Goal: Check status: Check status

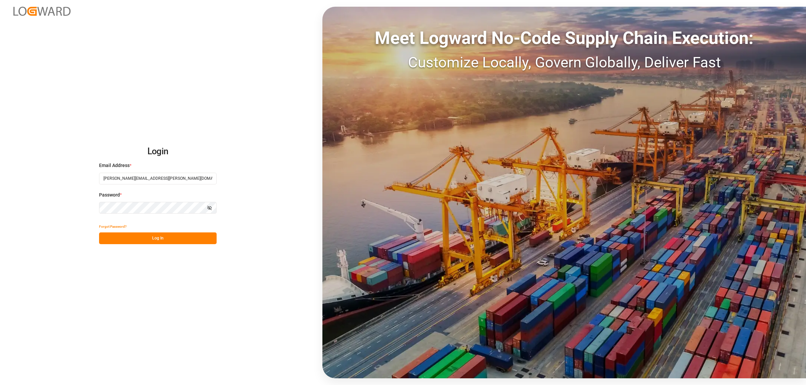
click at [200, 236] on button "Log In" at bounding box center [158, 239] width 118 height 12
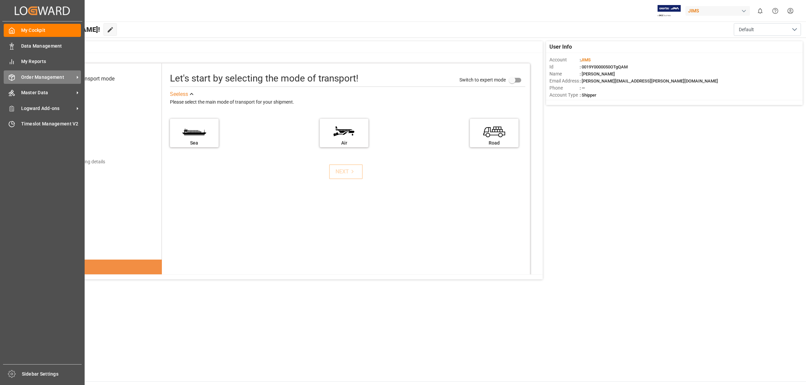
click at [26, 74] on span "Order Management" at bounding box center [47, 77] width 53 height 7
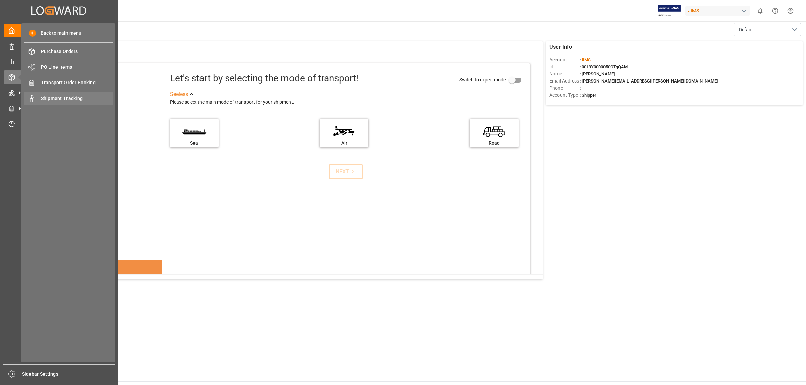
click at [69, 101] on span "Shipment Tracking" at bounding box center [77, 98] width 72 height 7
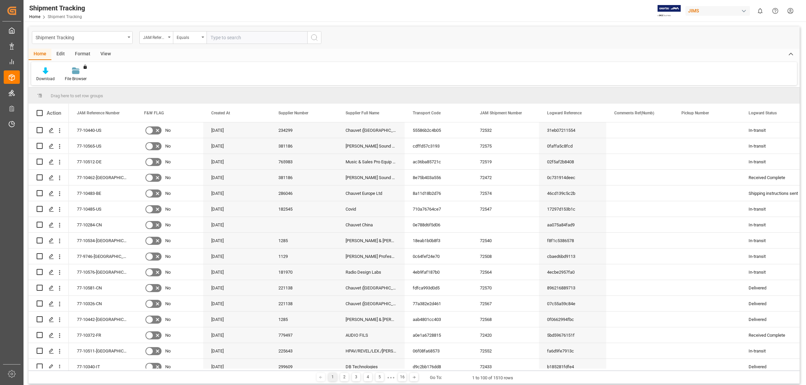
click at [261, 41] on input "text" at bounding box center [256, 37] width 101 height 13
click at [256, 38] on input "text" at bounding box center [256, 37] width 101 height 13
type input "77-9563-CN"
click at [318, 39] on button "search button" at bounding box center [314, 37] width 14 height 13
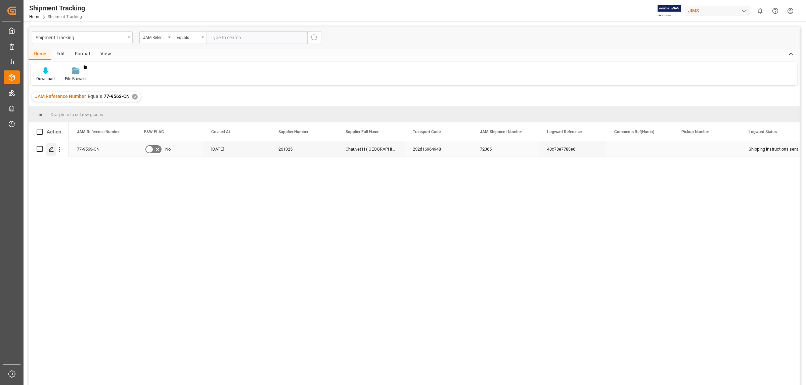
click at [47, 151] on div "Press SPACE to select this row." at bounding box center [51, 149] width 10 height 12
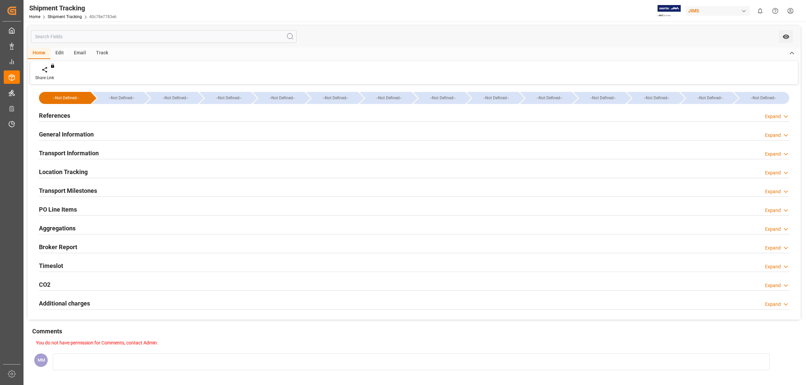
type input "[DATE]"
click at [69, 117] on h2 "References" at bounding box center [54, 115] width 31 height 9
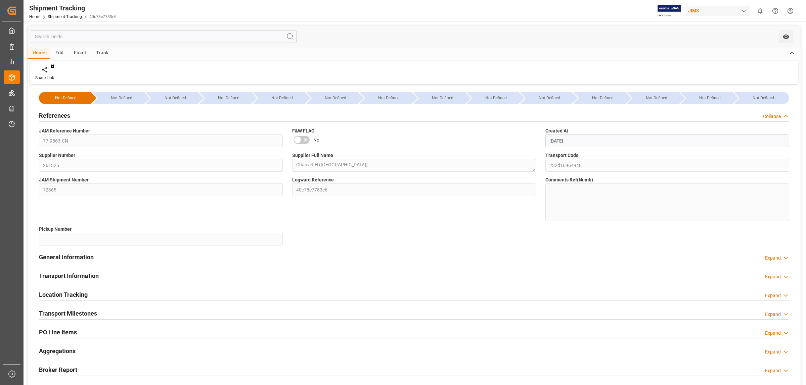
click at [64, 116] on h2 "References" at bounding box center [54, 115] width 31 height 9
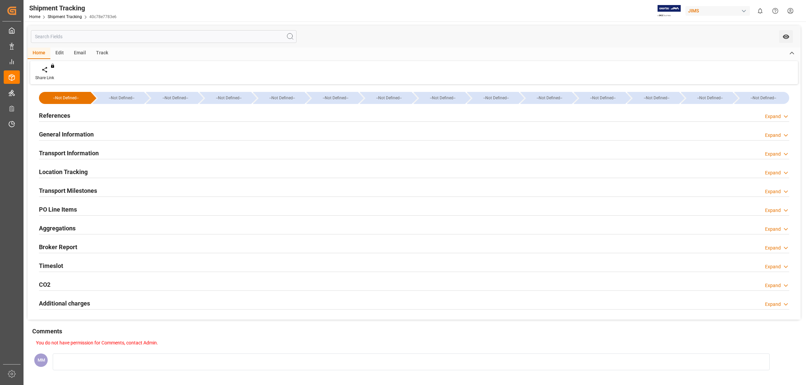
click at [83, 130] on h2 "General Information" at bounding box center [66, 134] width 55 height 9
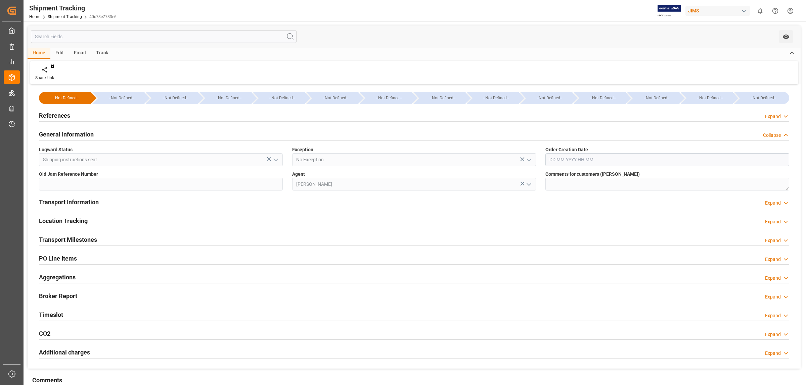
click at [79, 131] on h2 "General Information" at bounding box center [66, 134] width 55 height 9
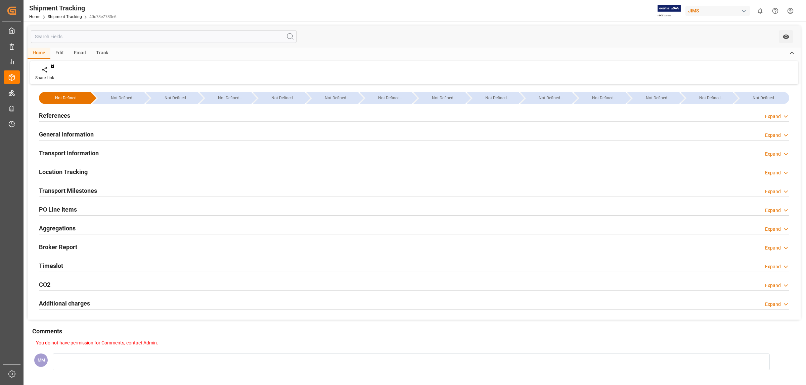
click at [81, 151] on h2 "Transport Information" at bounding box center [69, 153] width 60 height 9
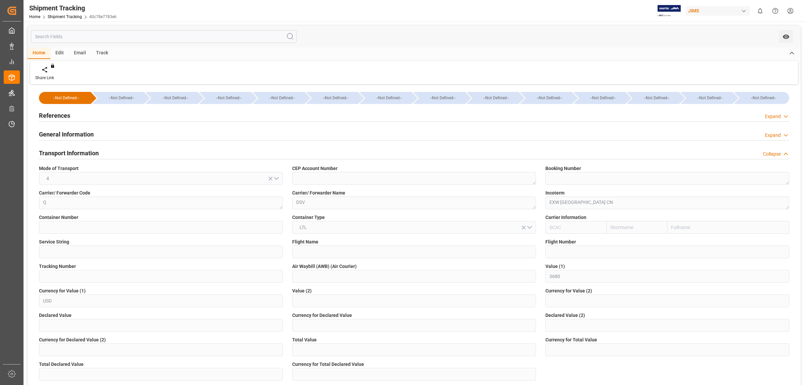
click at [81, 151] on h2 "Transport Information" at bounding box center [69, 153] width 60 height 9
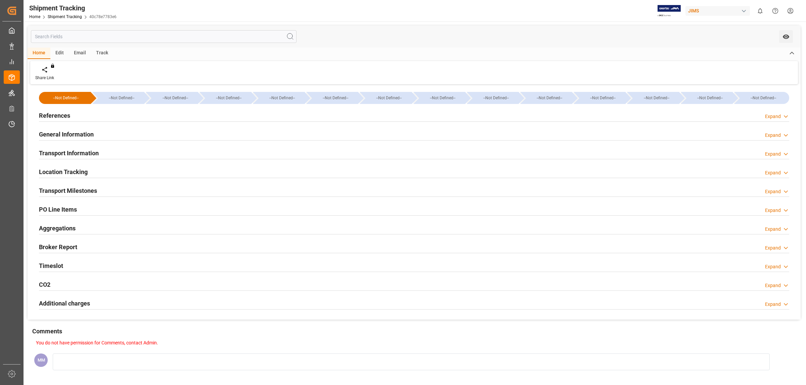
click at [81, 172] on h2 "Location Tracking" at bounding box center [63, 172] width 49 height 9
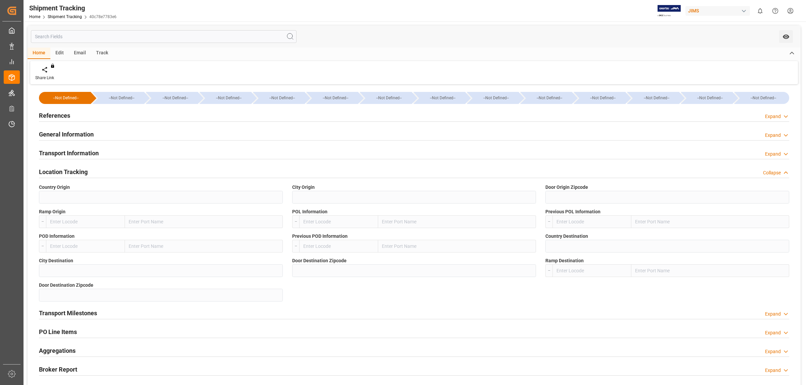
click at [81, 172] on h2 "Location Tracking" at bounding box center [63, 172] width 49 height 9
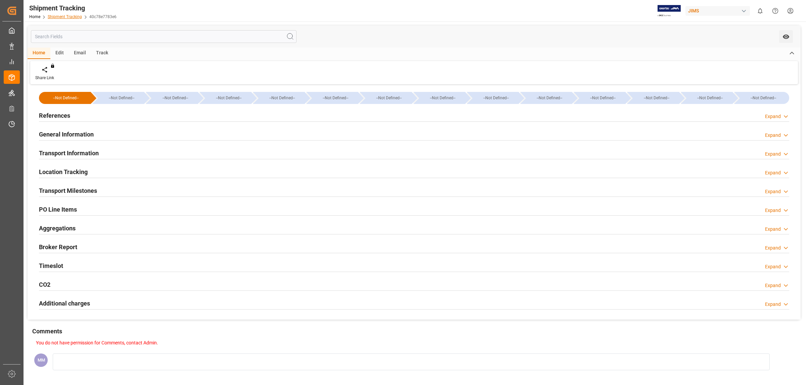
click at [60, 14] on link "Shipment Tracking" at bounding box center [65, 16] width 34 height 5
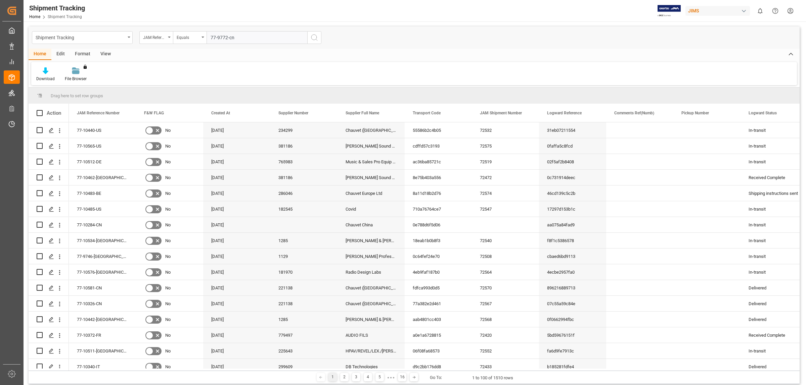
type input "77-9772-cn"
click at [320, 40] on button "search button" at bounding box center [314, 37] width 14 height 13
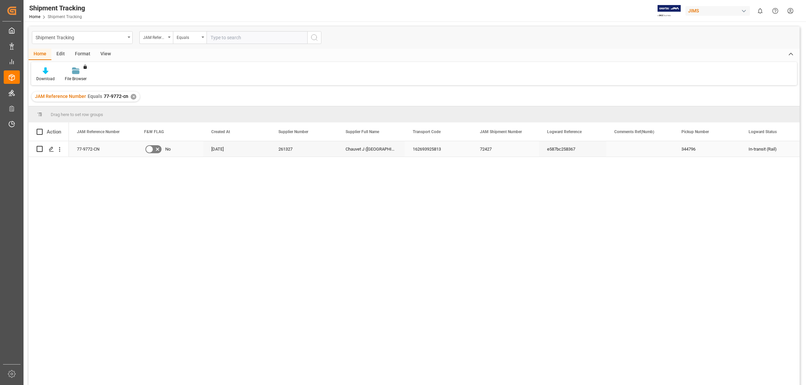
click at [92, 147] on div "77-9772-CN" at bounding box center [102, 148] width 67 height 15
click at [48, 148] on div "Press SPACE to select this row." at bounding box center [51, 149] width 10 height 12
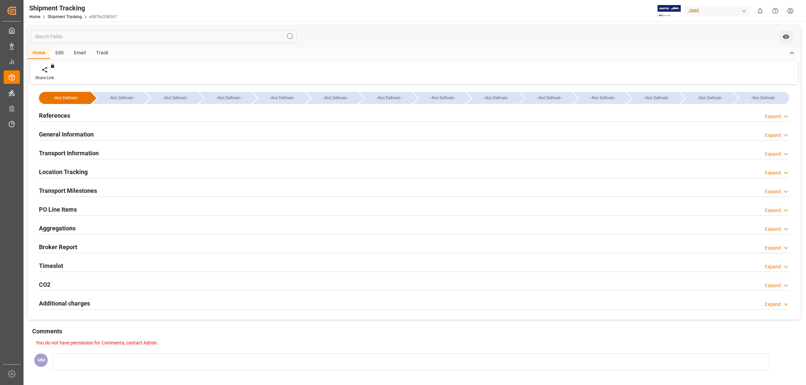
click at [64, 135] on h2 "General Information" at bounding box center [66, 134] width 55 height 9
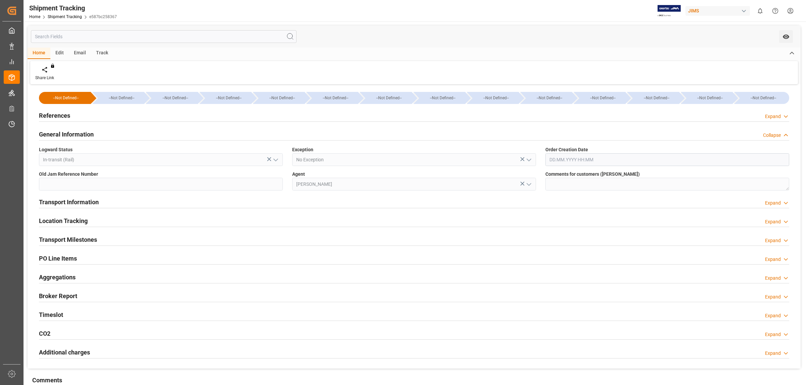
click at [64, 133] on h2 "General Information" at bounding box center [66, 134] width 55 height 9
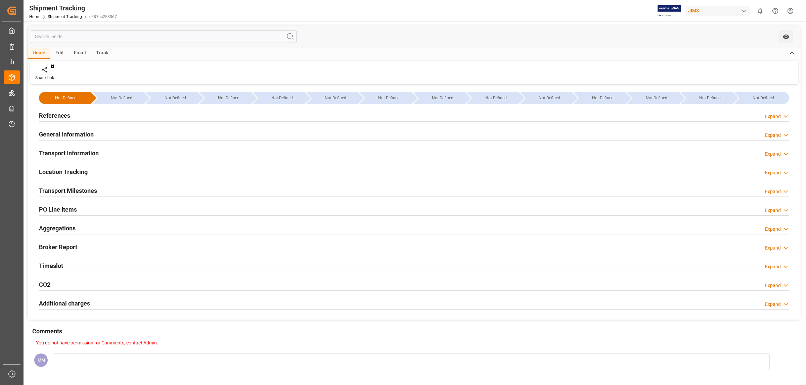
click at [73, 154] on h2 "Transport Information" at bounding box center [69, 153] width 60 height 9
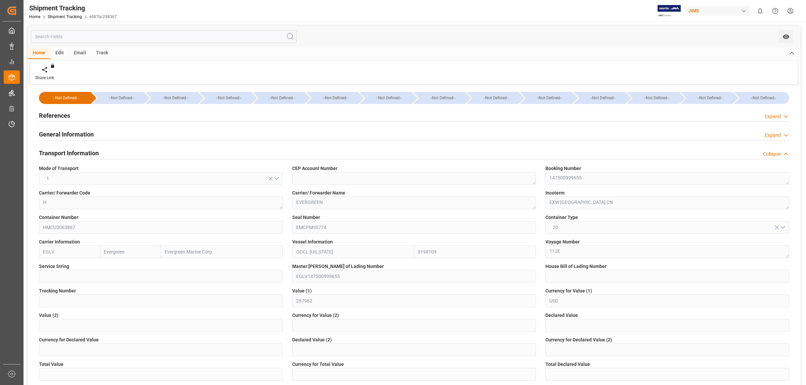
click at [545, 180] on div "Booking Number 147500999655" at bounding box center [667, 175] width 253 height 25
